Goal: Information Seeking & Learning: Learn about a topic

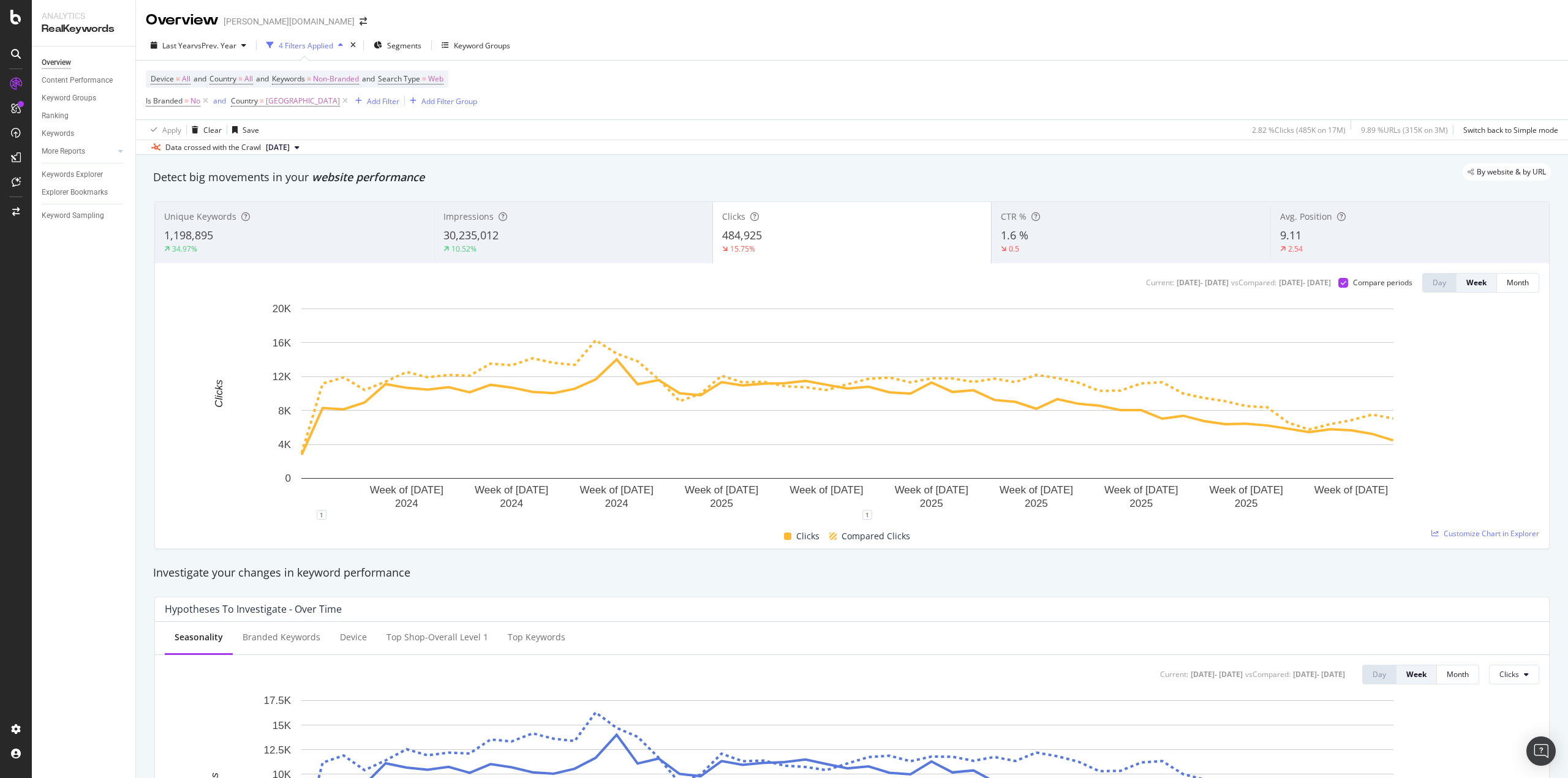
drag, startPoint x: 313, startPoint y: 103, endPoint x: 292, endPoint y: 112, distance: 22.8
click at [340, 103] on icon at bounding box center [345, 101] width 10 height 12
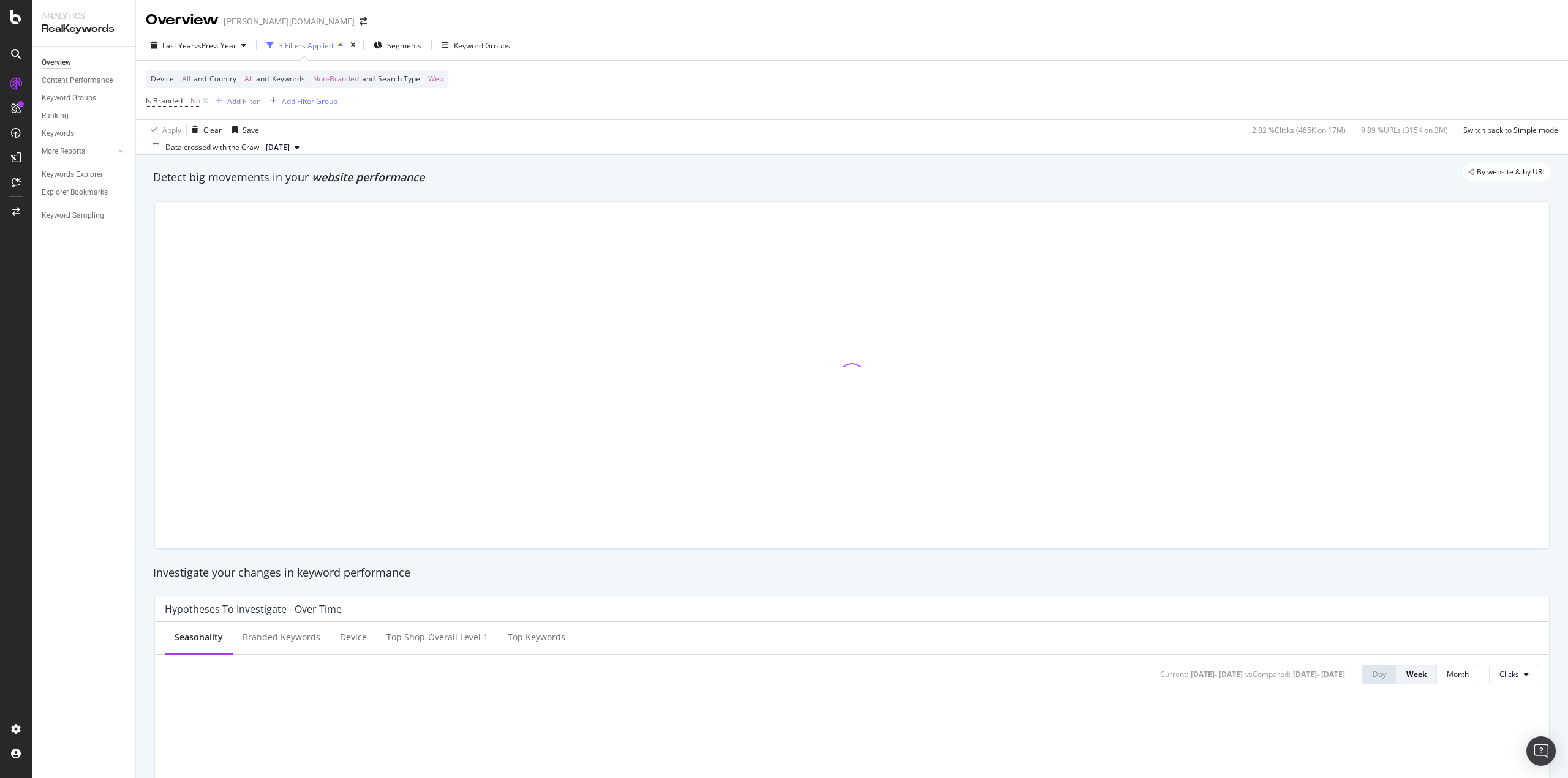
click at [246, 106] on div "Add Filter" at bounding box center [243, 101] width 32 height 10
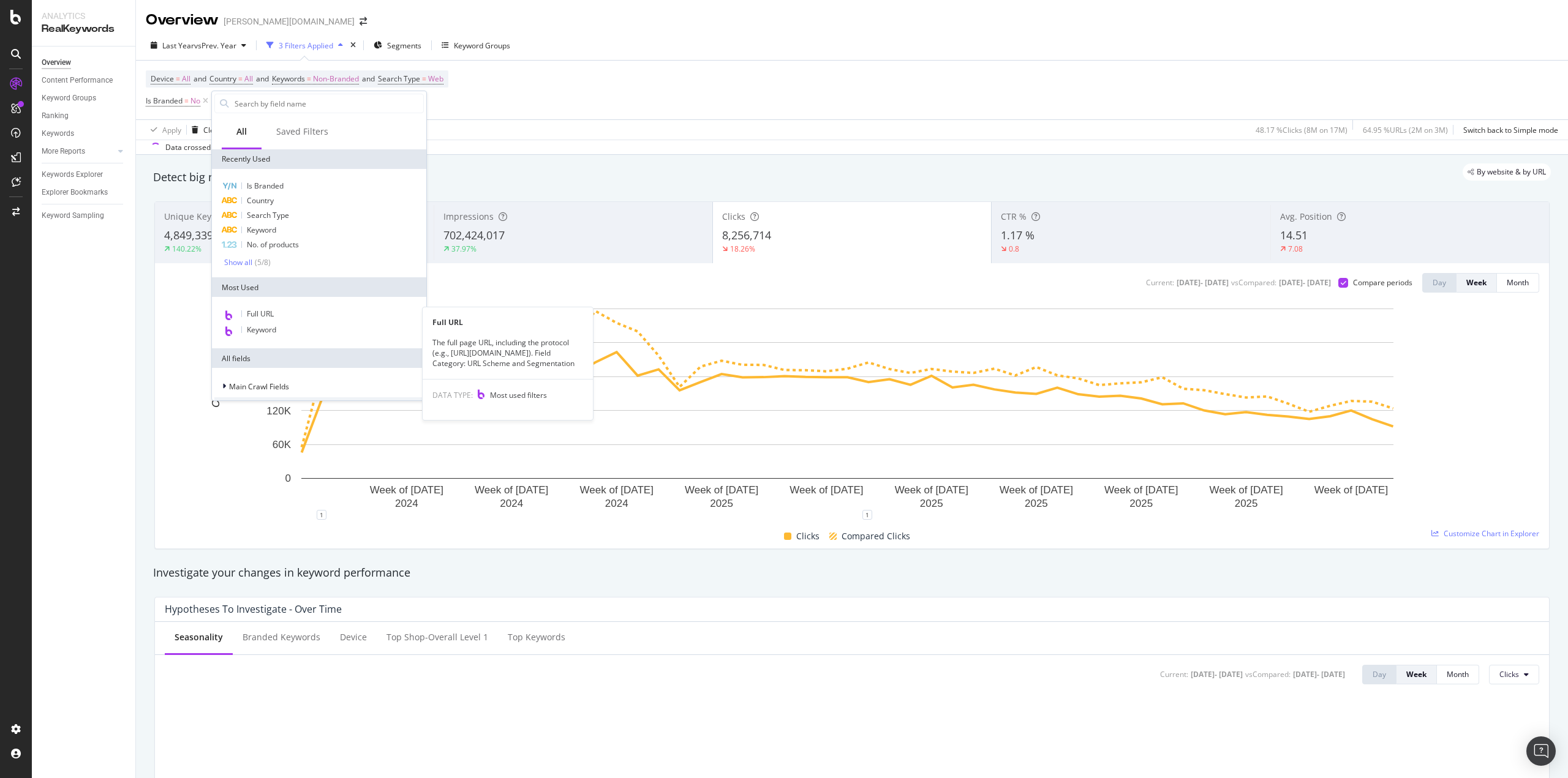
click at [291, 308] on div "Full URL" at bounding box center [319, 314] width 210 height 16
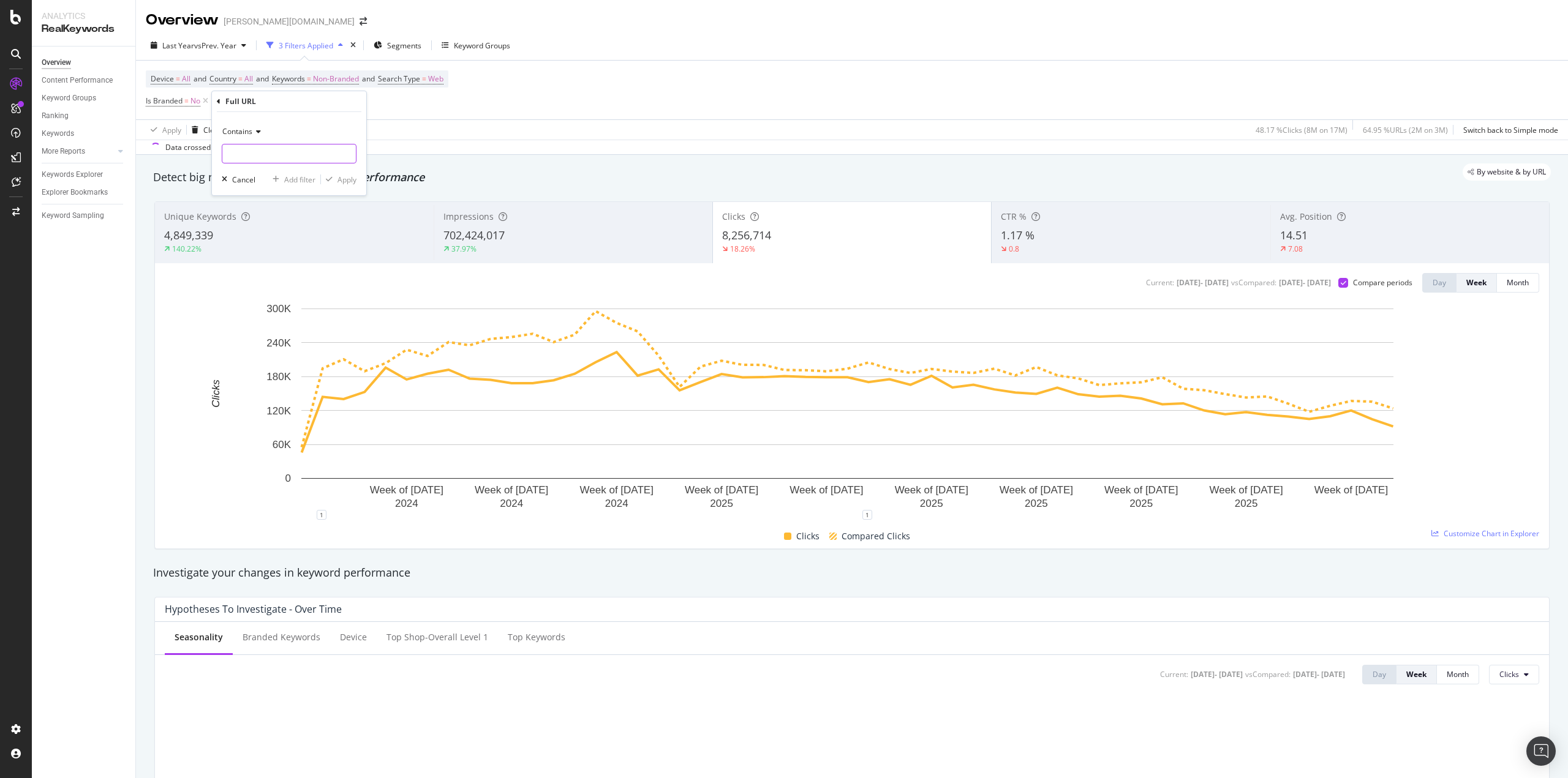
click at [263, 163] on input "text" at bounding box center [289, 154] width 133 height 19
type input "/ch/"
click at [341, 180] on div "Apply" at bounding box center [347, 180] width 19 height 10
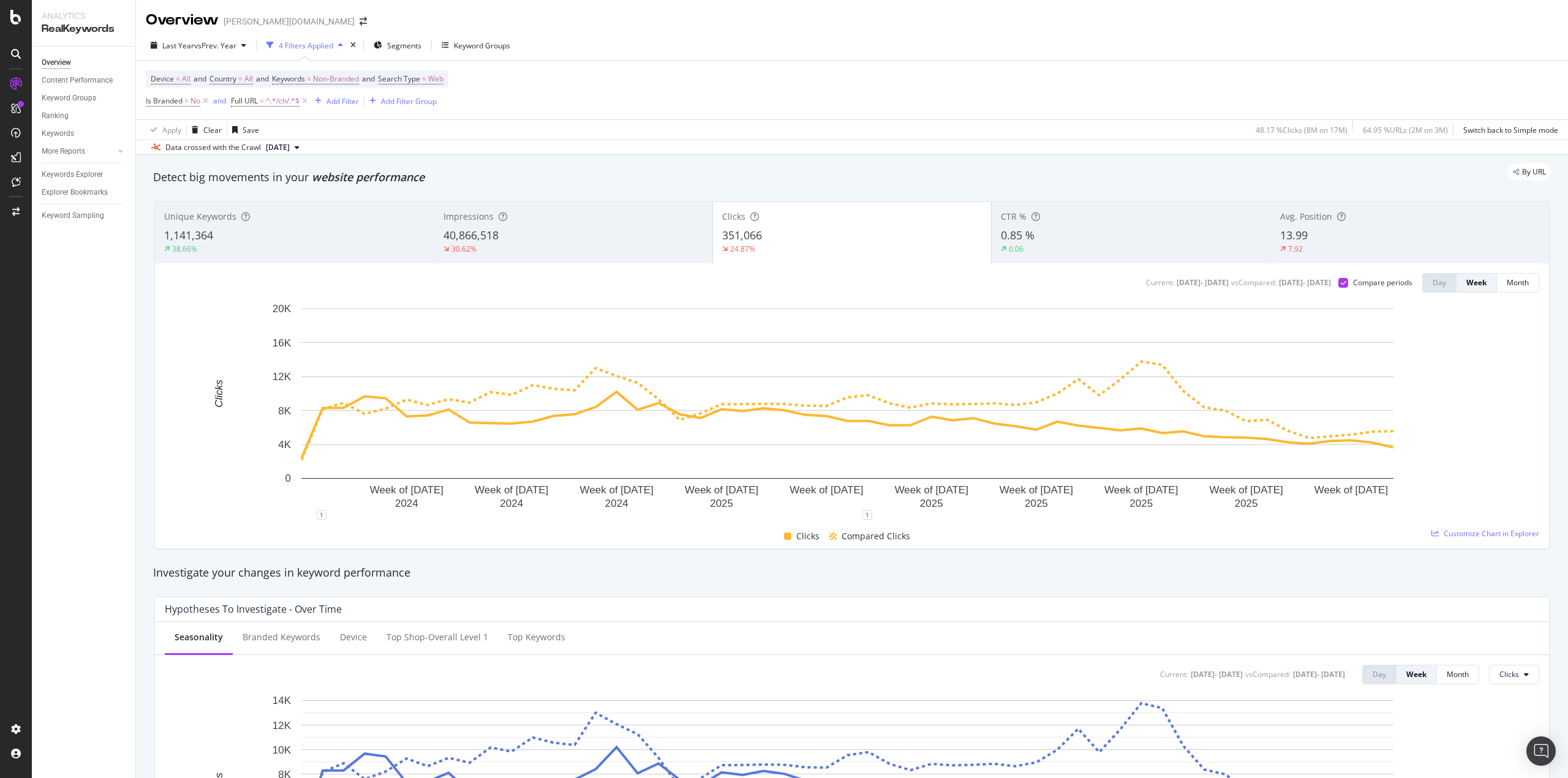
click at [1321, 241] on div "13.99" at bounding box center [1410, 235] width 260 height 16
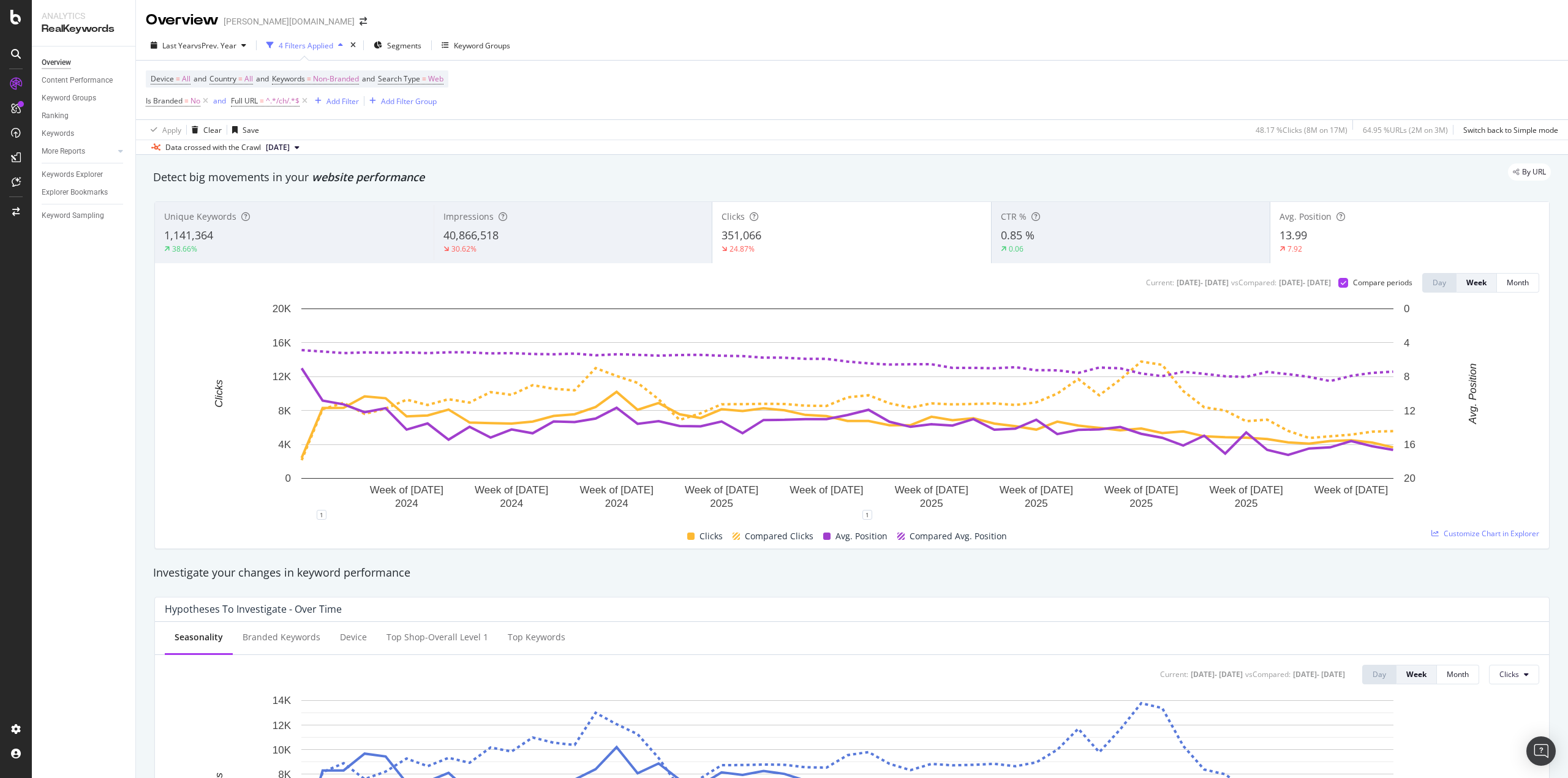
click at [1343, 249] on div "7.92" at bounding box center [1410, 249] width 261 height 11
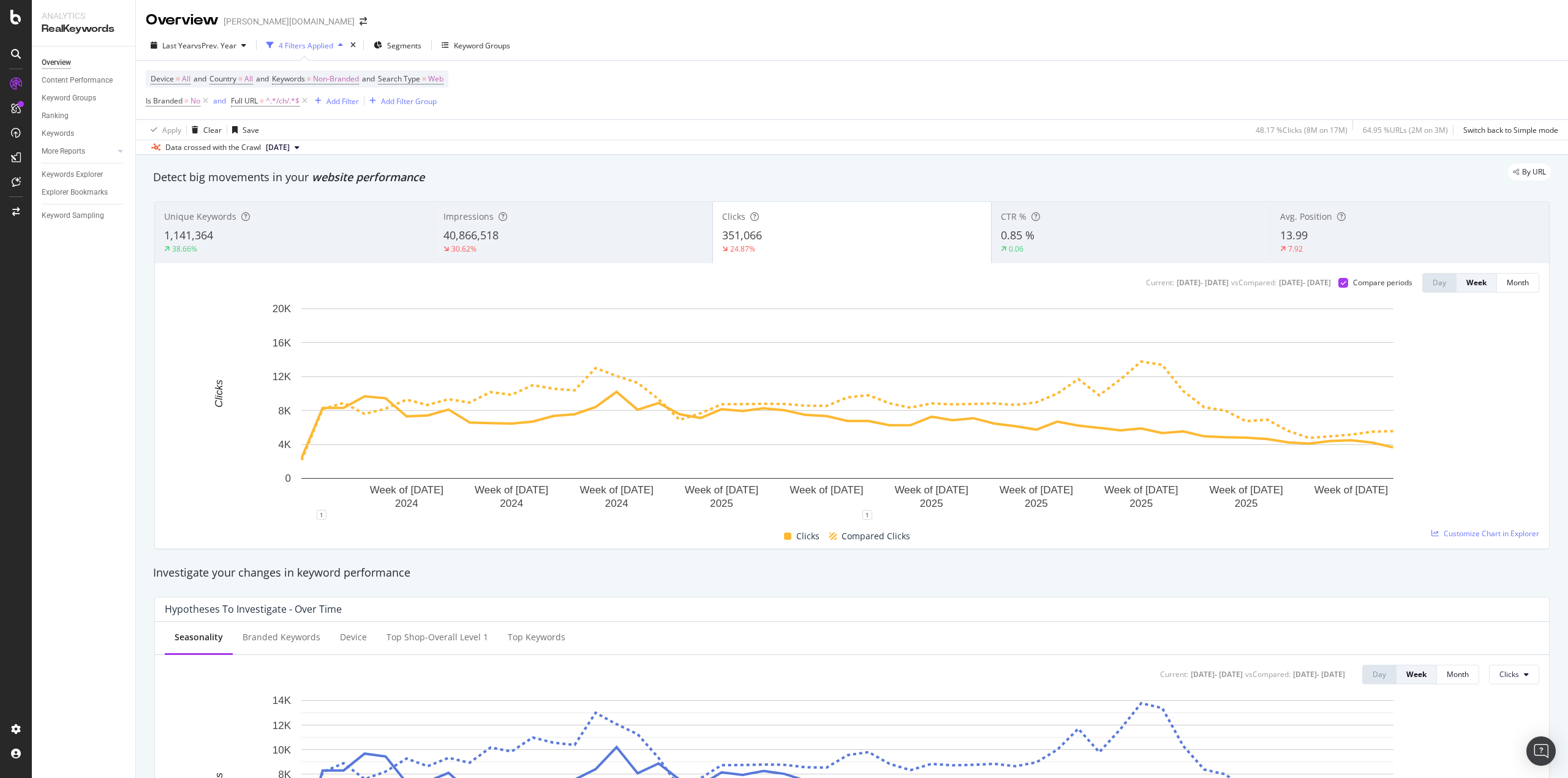
click at [572, 242] on div "40,866,518" at bounding box center [573, 235] width 260 height 16
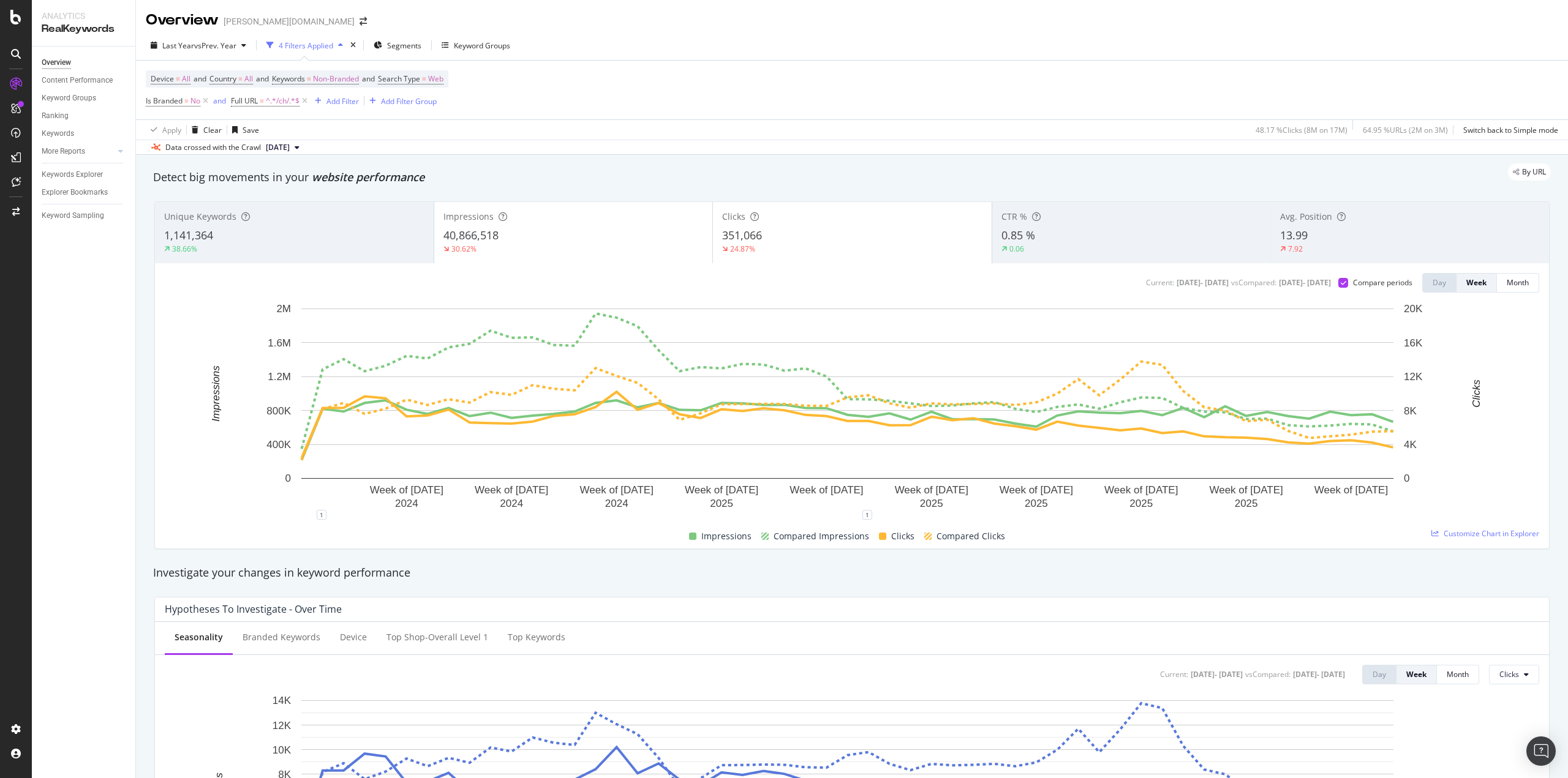
click at [789, 239] on div "351,066" at bounding box center [853, 235] width 261 height 16
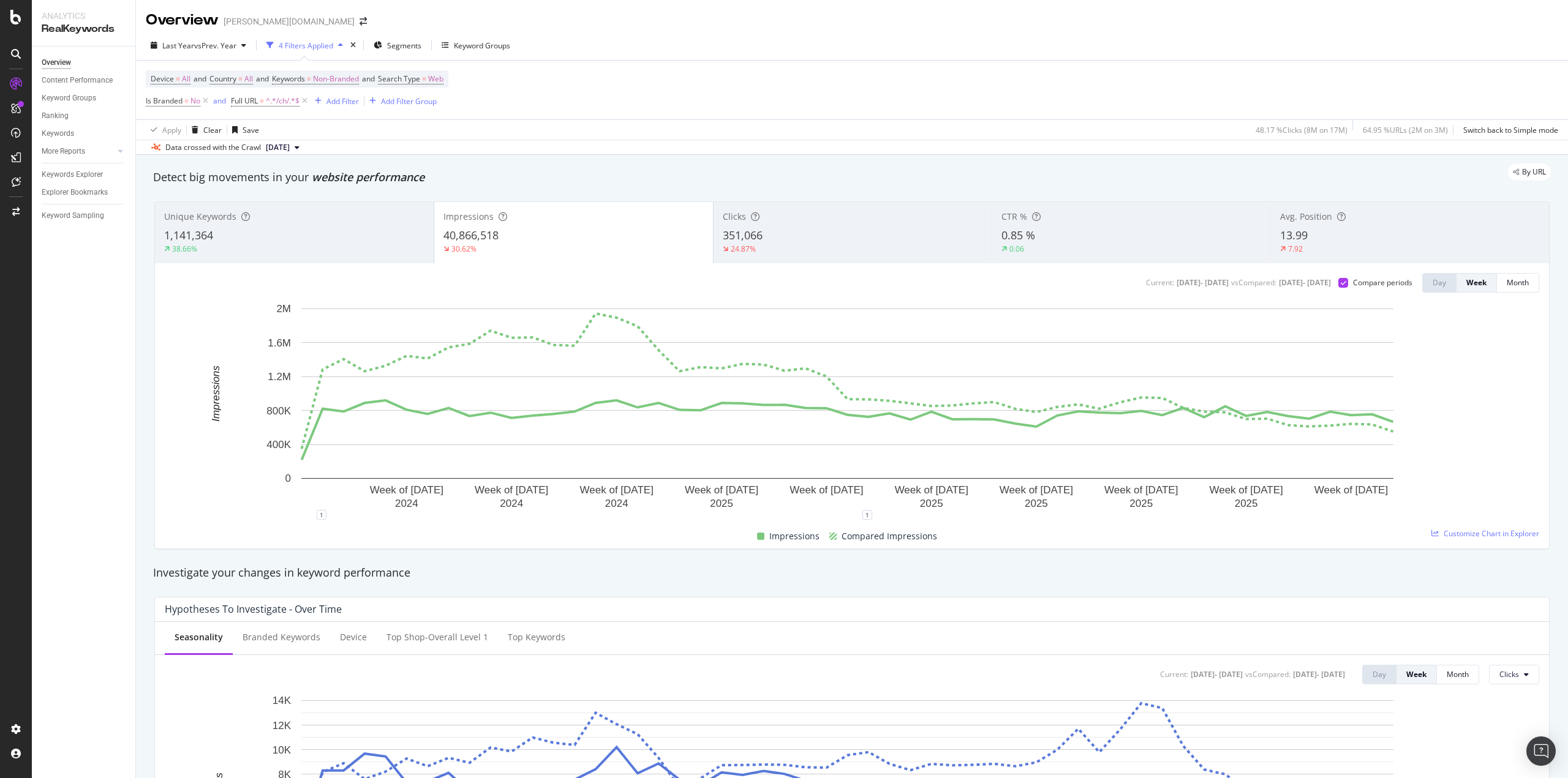
click at [738, 255] on div "Clicks 351,066 24.87%" at bounding box center [853, 233] width 279 height 55
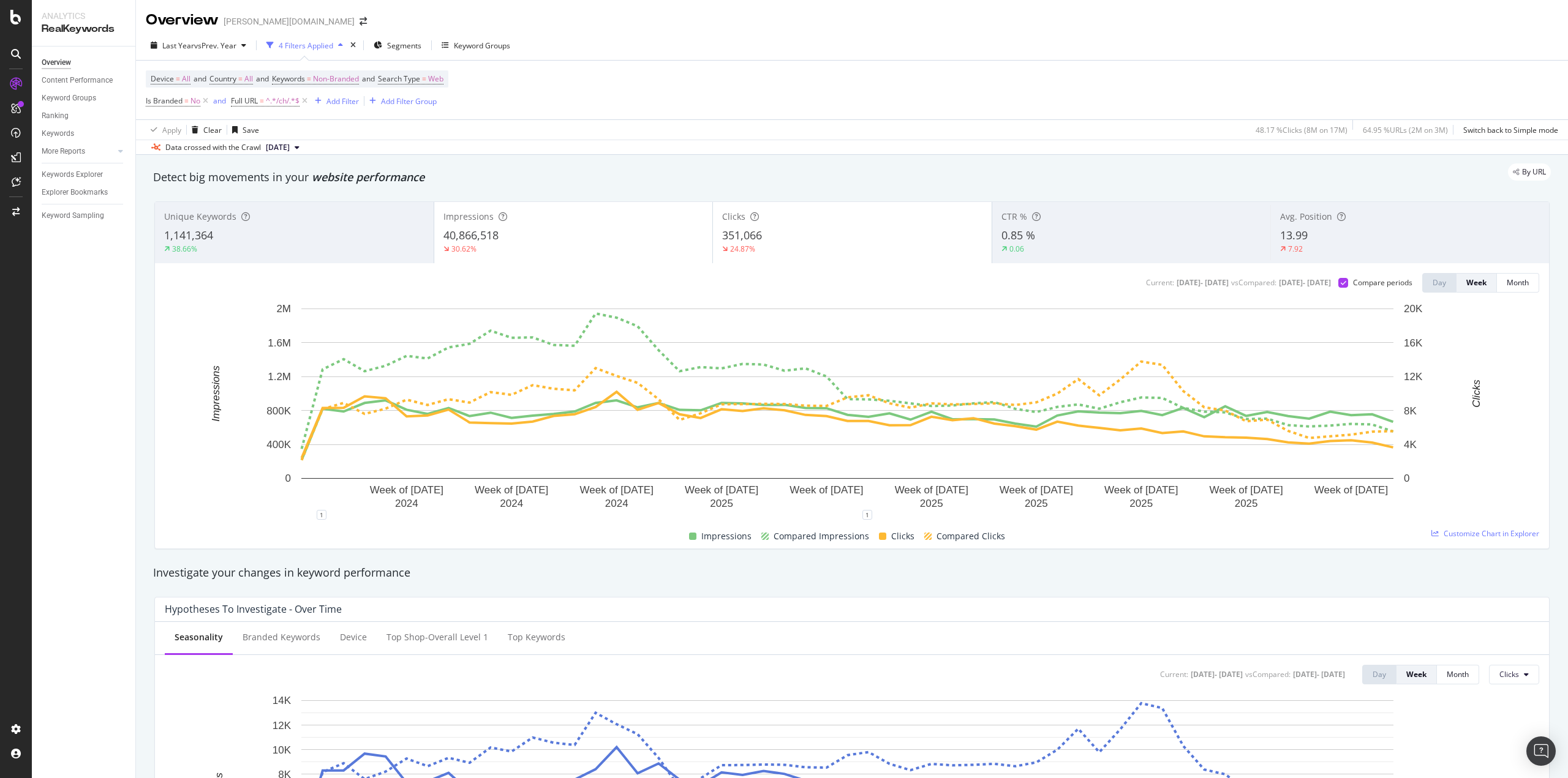
click at [623, 229] on div "40,866,518" at bounding box center [574, 235] width 261 height 16
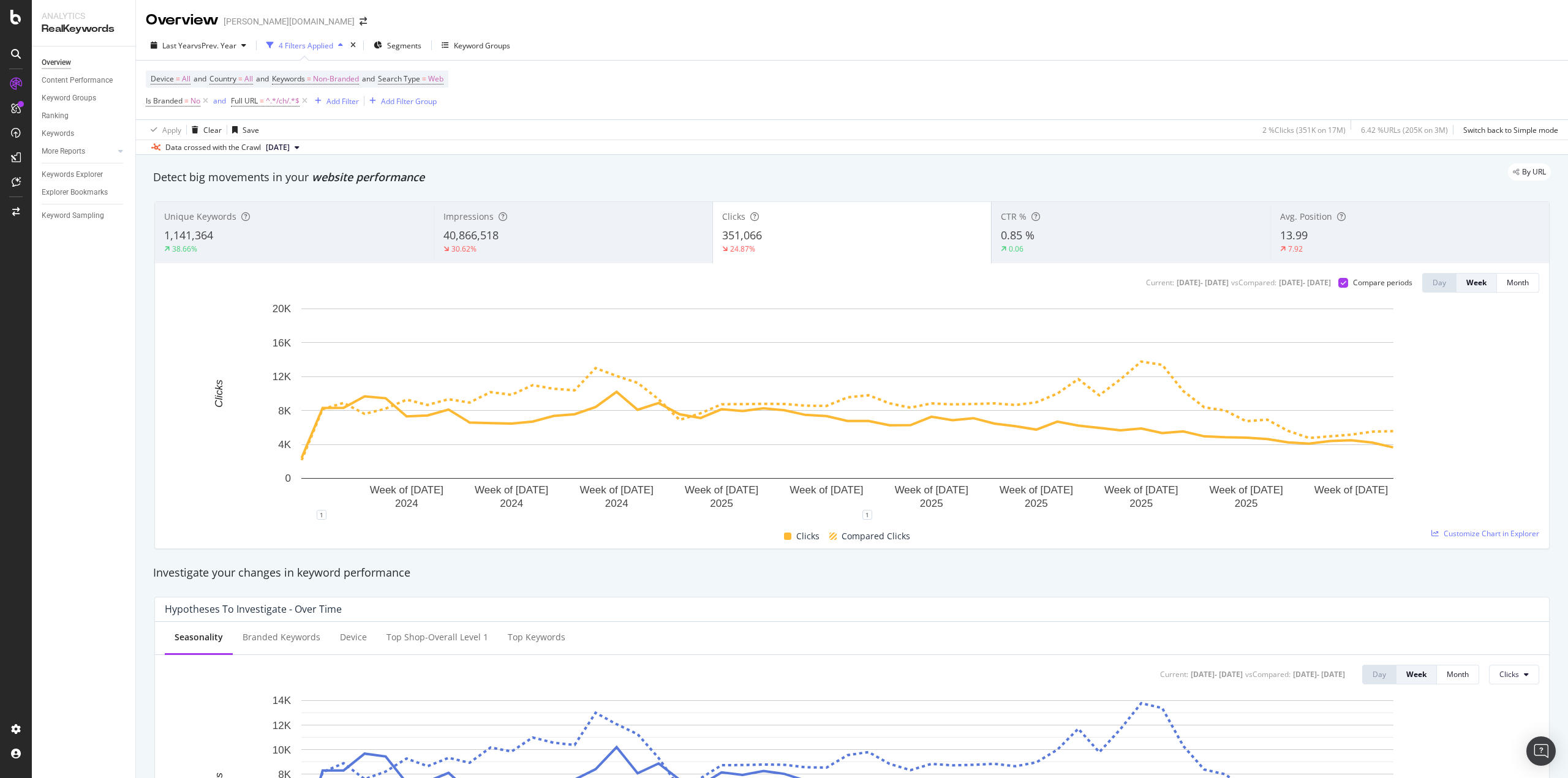
click at [1343, 248] on div "7.92" at bounding box center [1410, 249] width 260 height 11
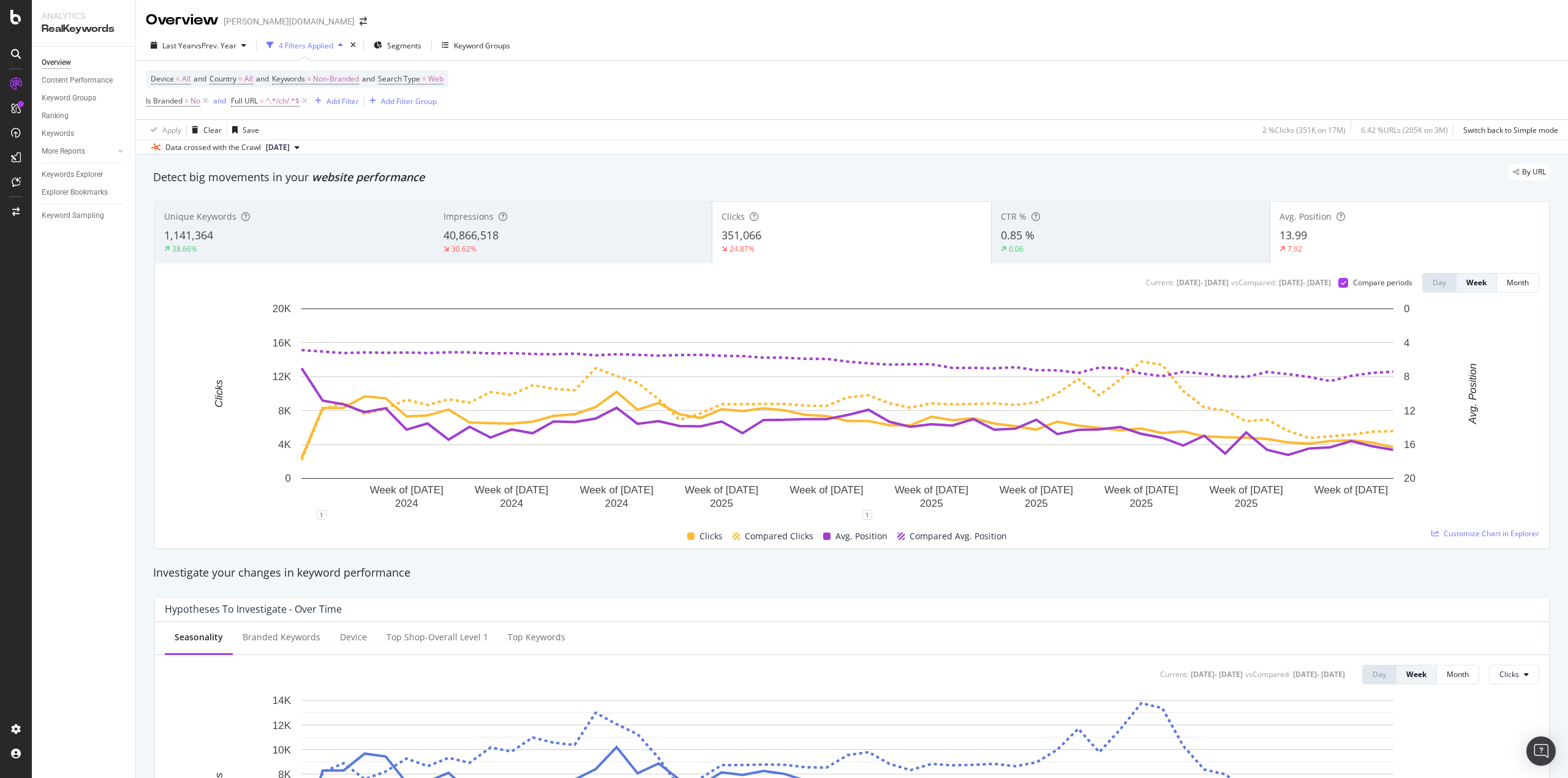
click at [822, 239] on div "351,066" at bounding box center [852, 235] width 261 height 16
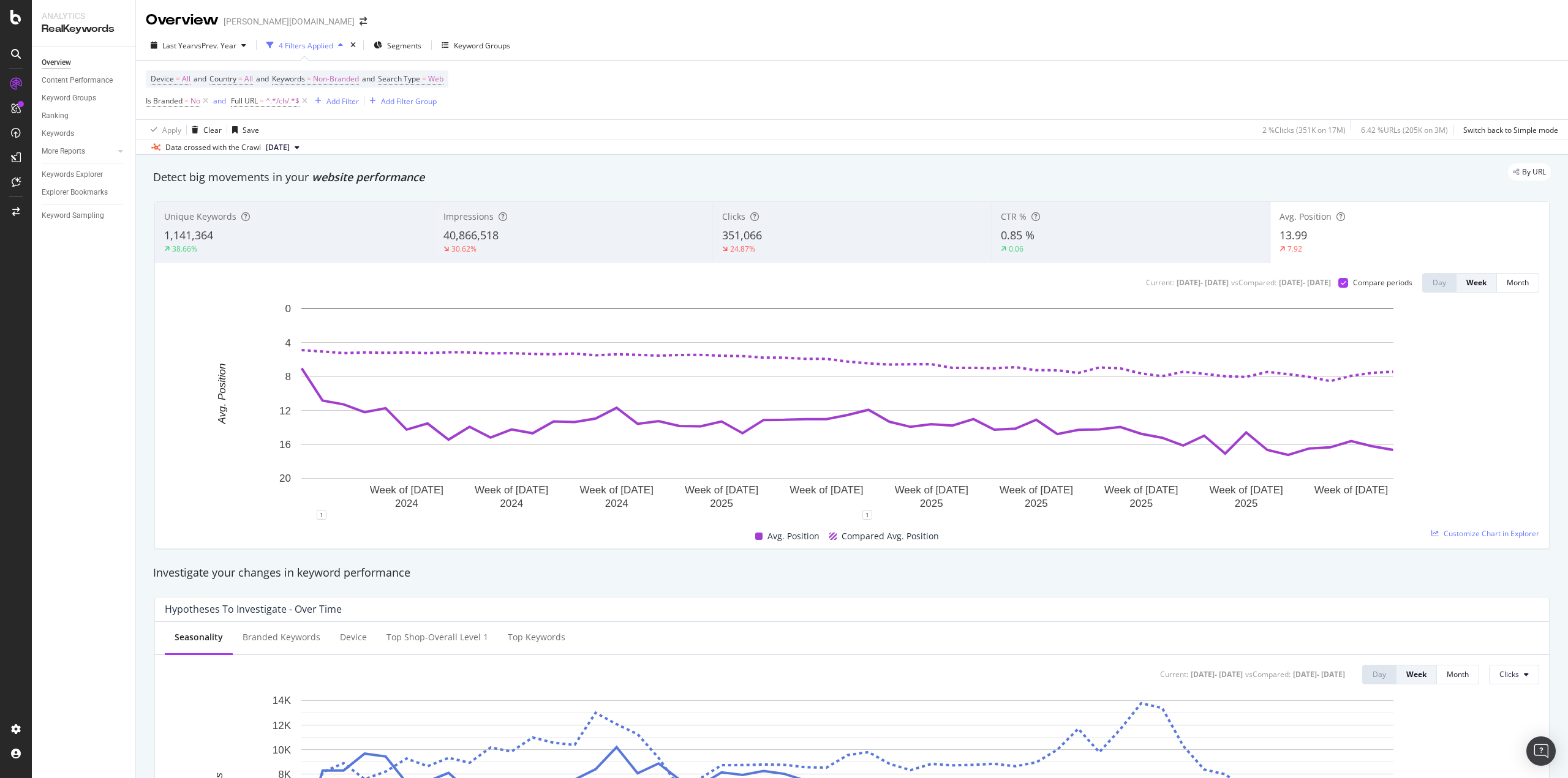
click at [569, 243] on div "30.62%" at bounding box center [573, 249] width 260 height 11
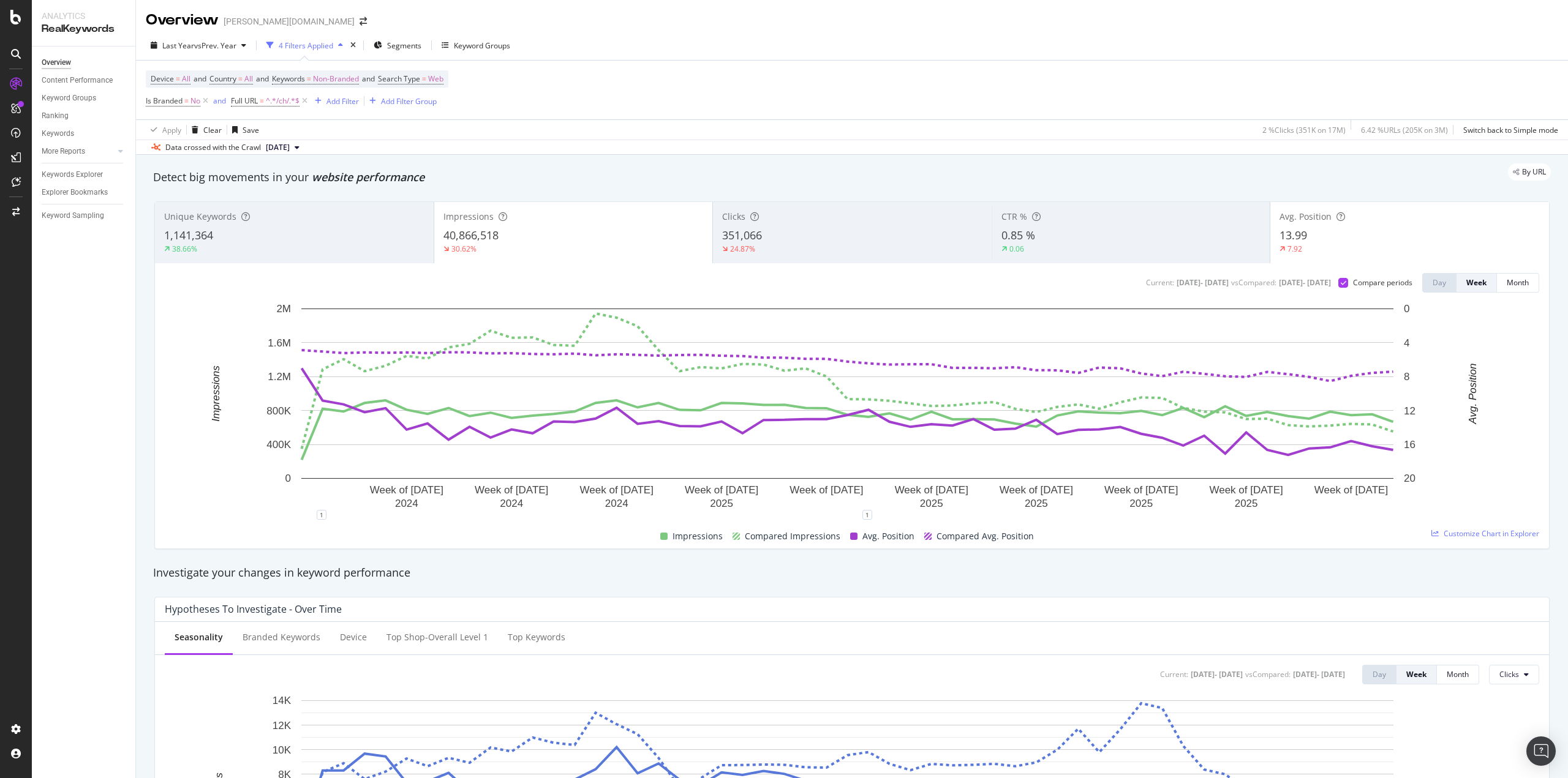
click at [1317, 234] on div "13.99" at bounding box center [1410, 235] width 261 height 16
